Goal: Check status: Check status

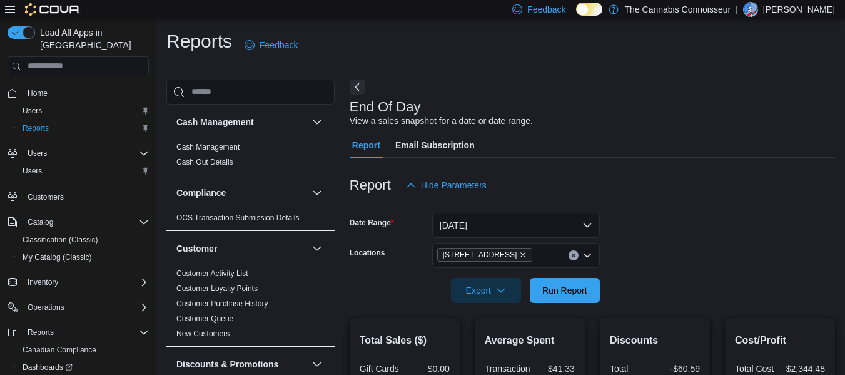
scroll to position [89, 0]
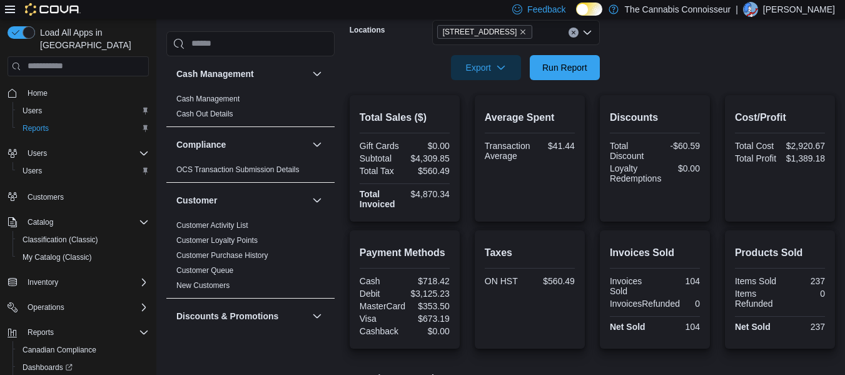
scroll to position [224, 0]
